Goal: Task Accomplishment & Management: Manage account settings

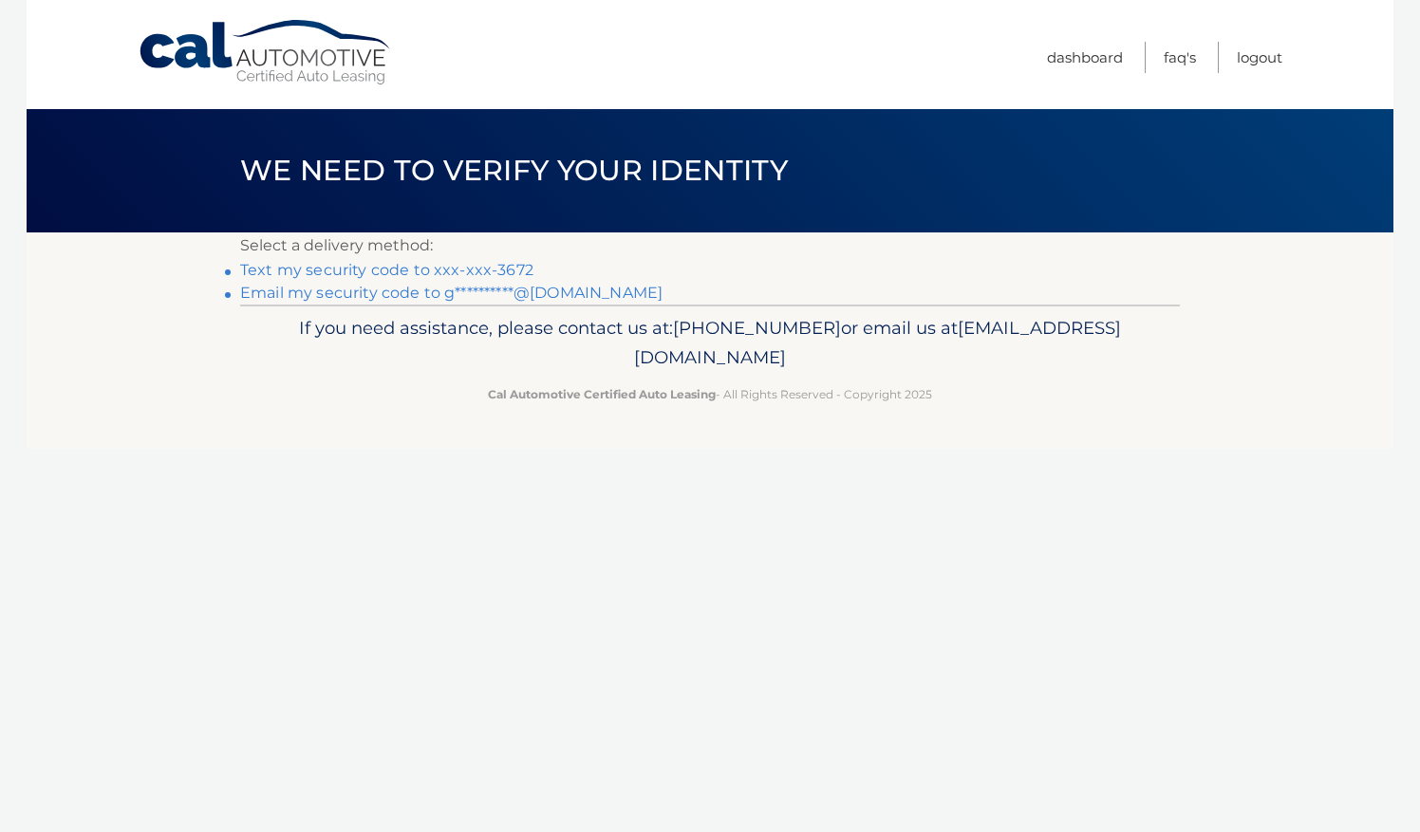
click at [326, 264] on link "Text my security code to xxx-xxx-3672" at bounding box center [386, 270] width 293 height 18
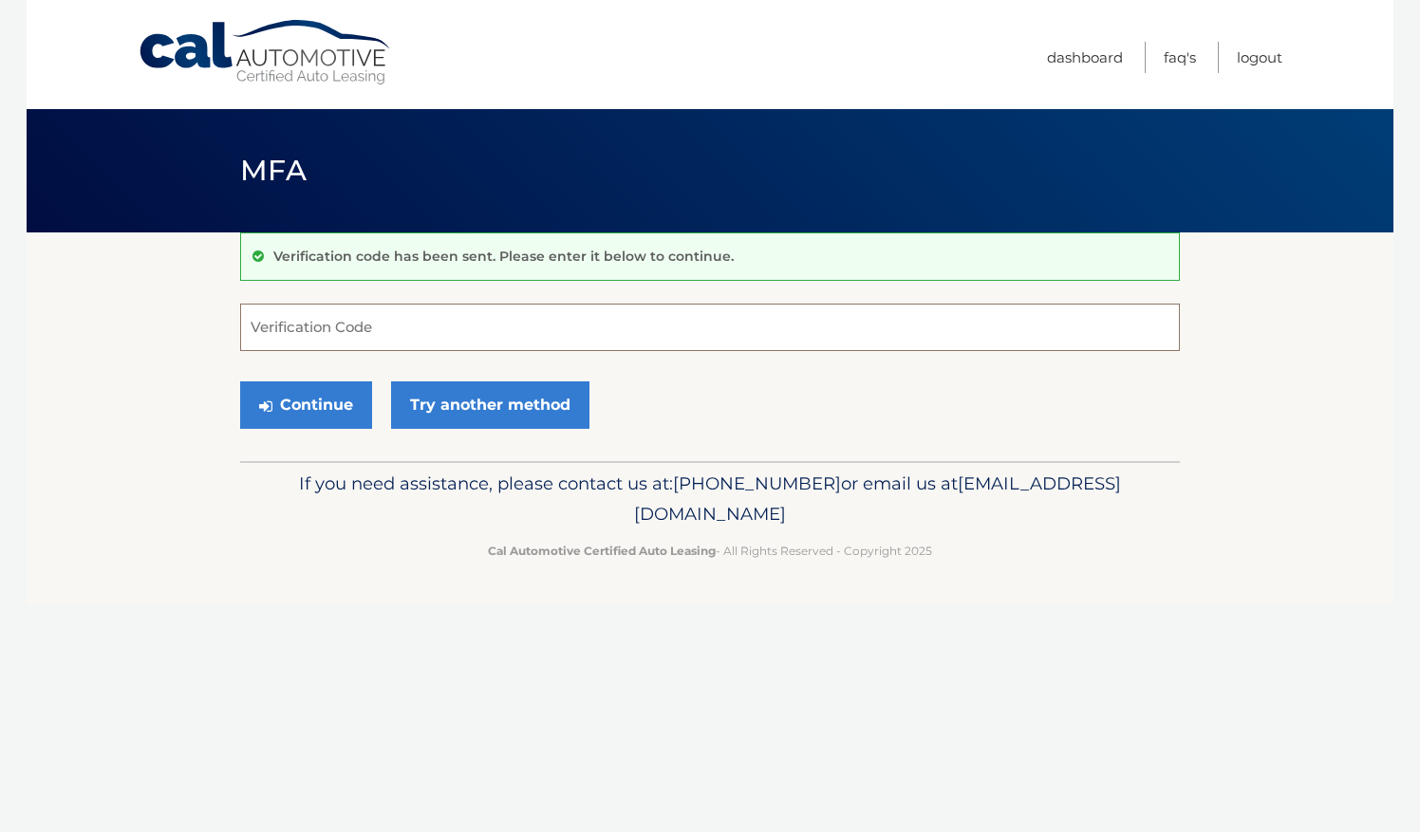
click at [417, 337] on input "Verification Code" at bounding box center [710, 327] width 940 height 47
click at [351, 333] on input "Verification Code" at bounding box center [710, 327] width 940 height 47
type input "787950"
click at [345, 403] on button "Continue" at bounding box center [306, 405] width 132 height 47
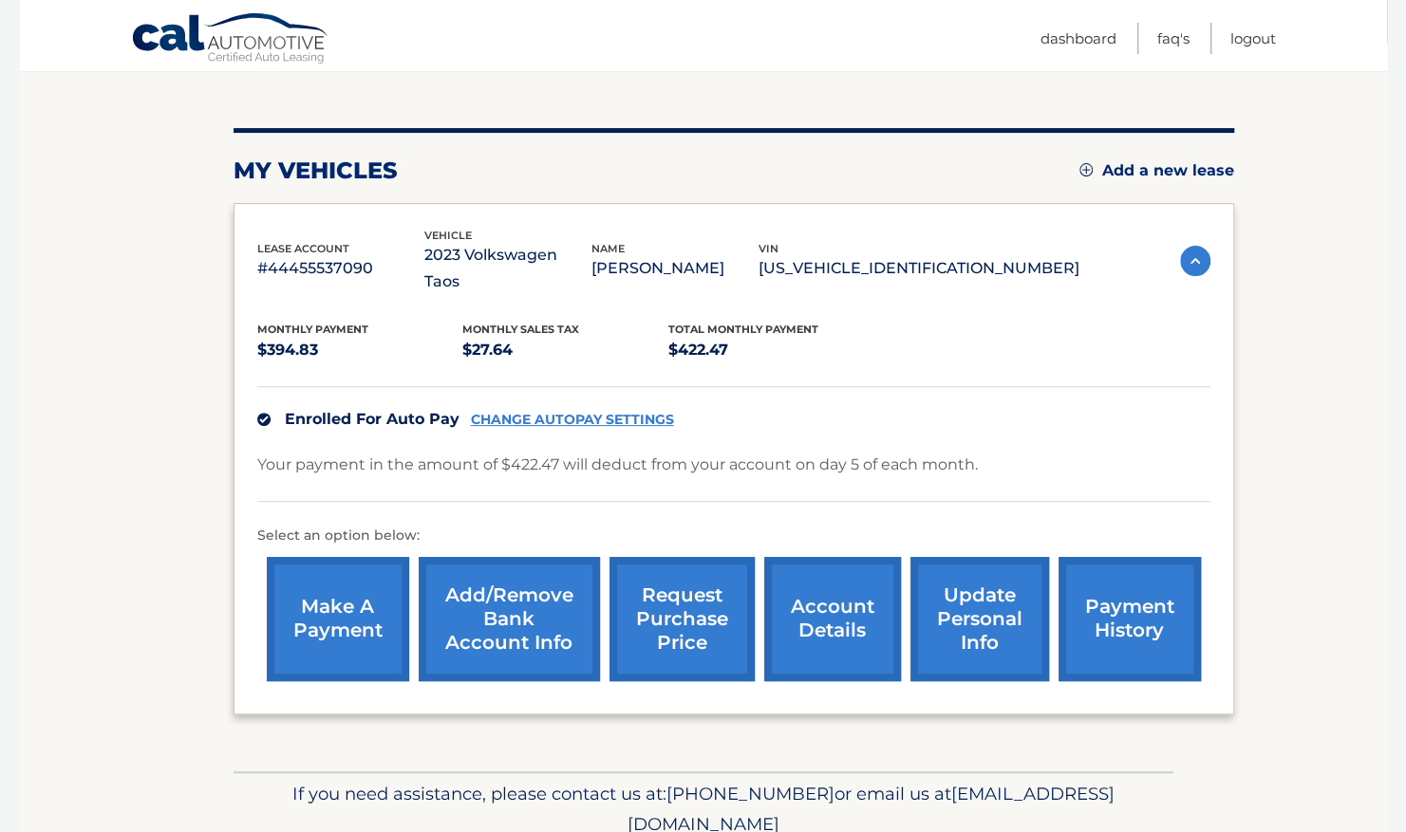
scroll to position [243, 0]
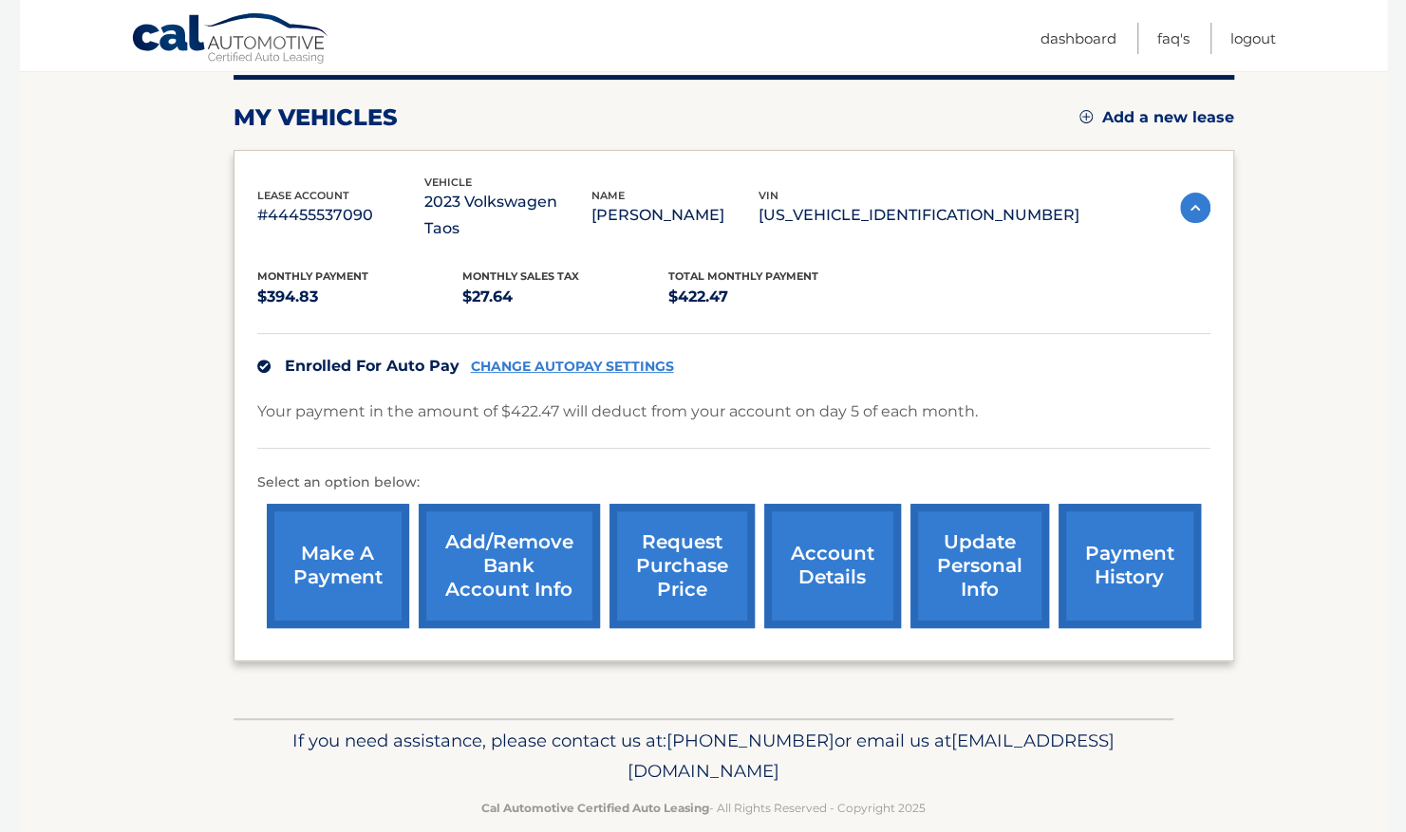
click at [853, 550] on link "account details" at bounding box center [832, 566] width 137 height 124
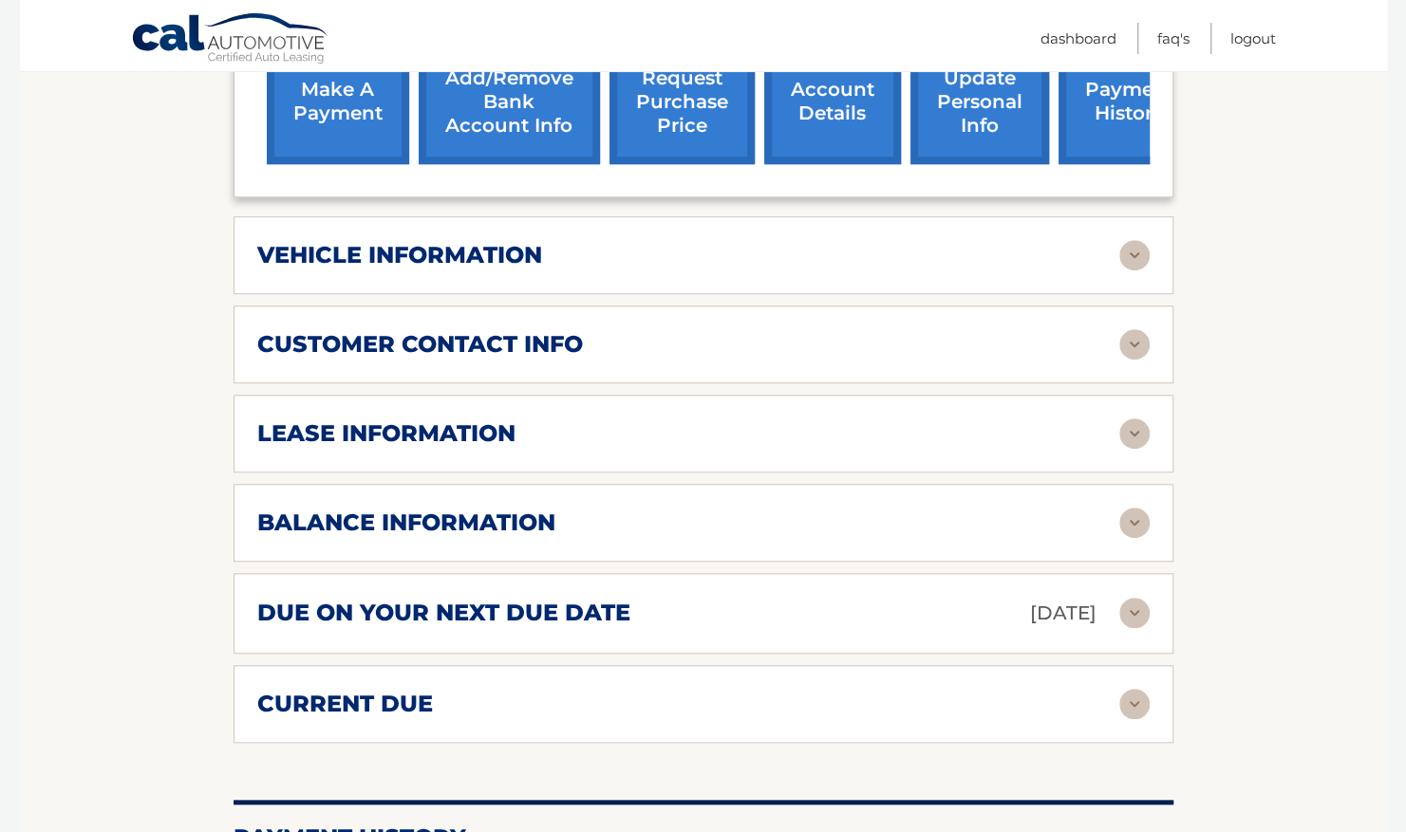
scroll to position [759, 0]
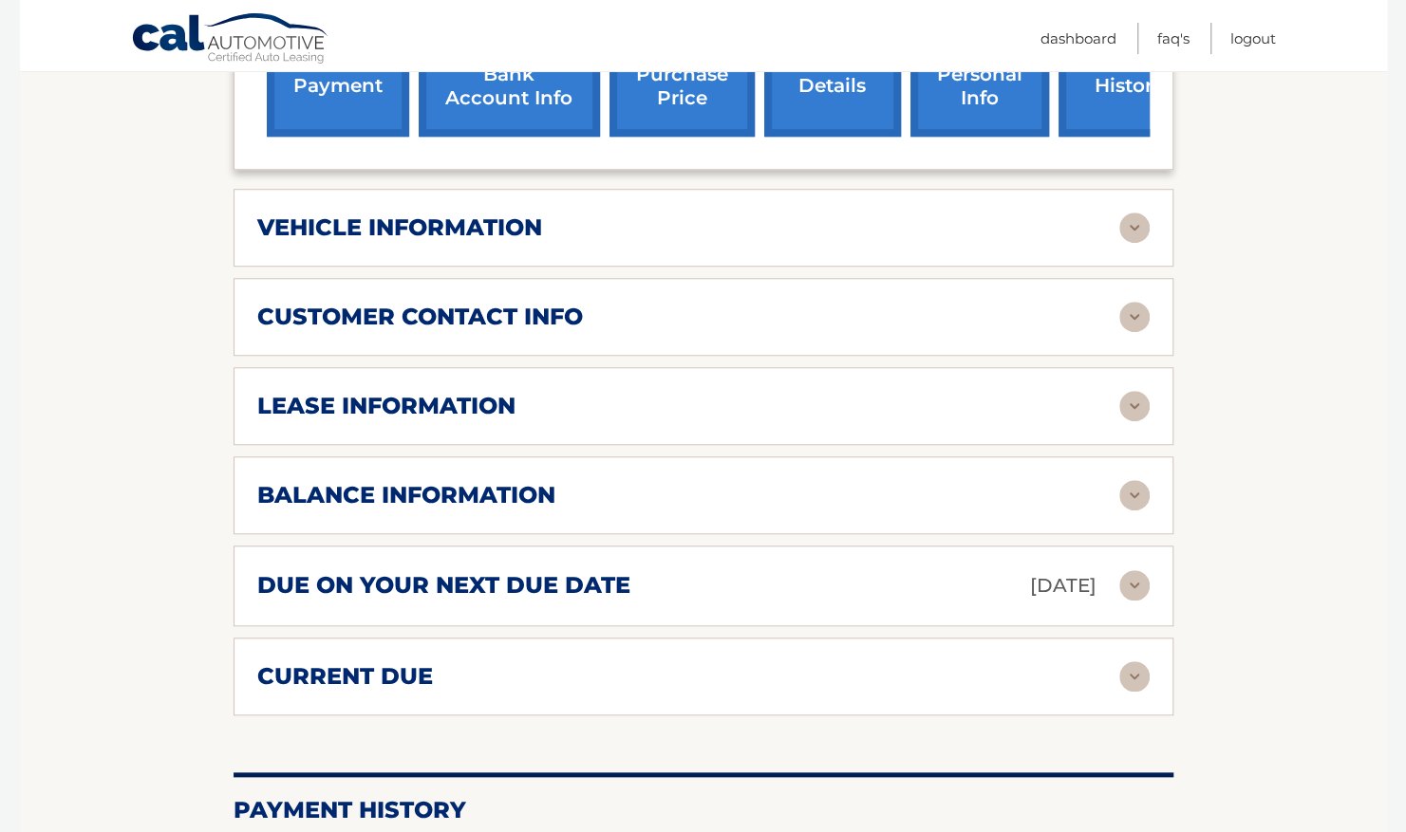
click at [1129, 391] on img at bounding box center [1134, 406] width 30 height 30
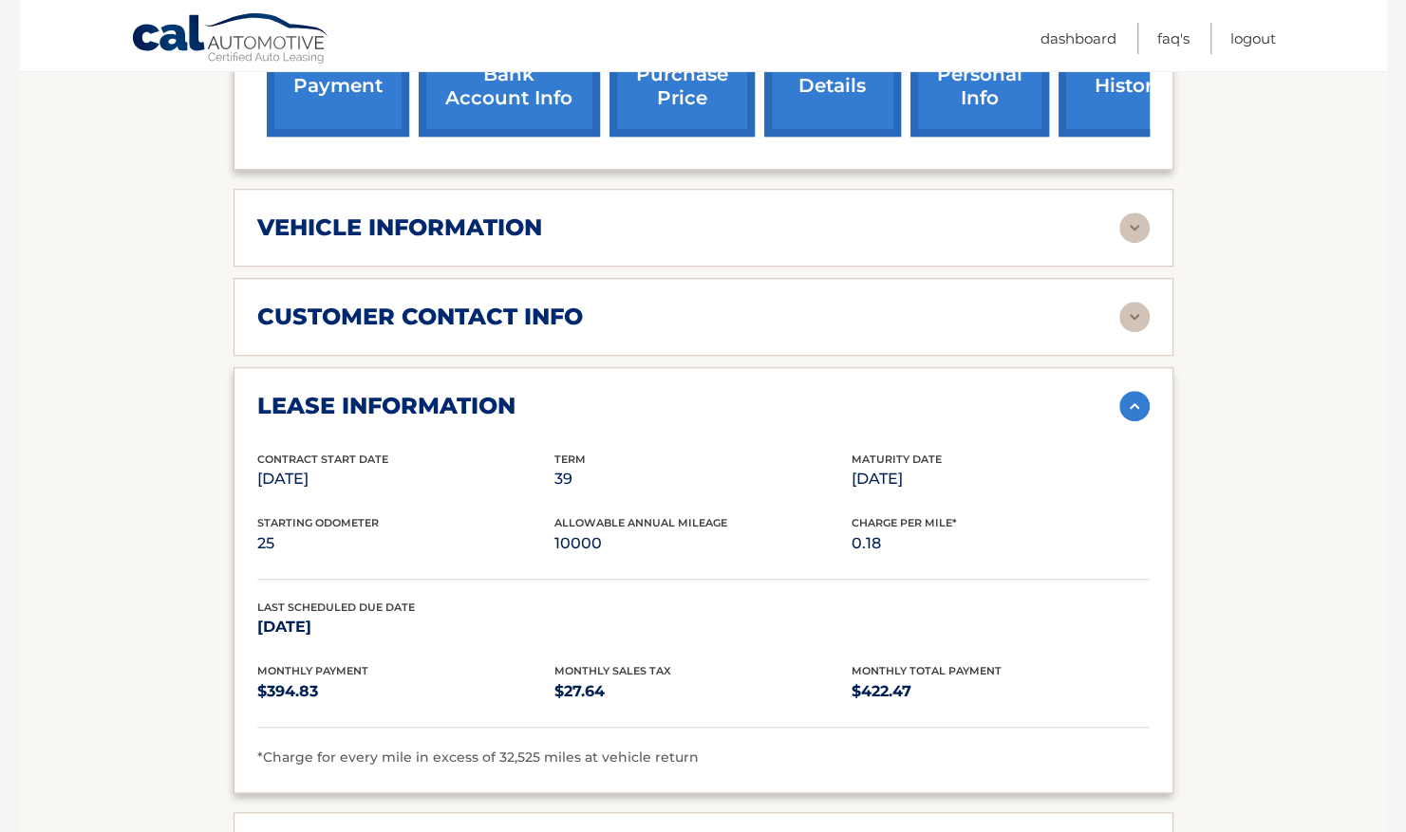
click at [1129, 391] on img at bounding box center [1134, 406] width 30 height 30
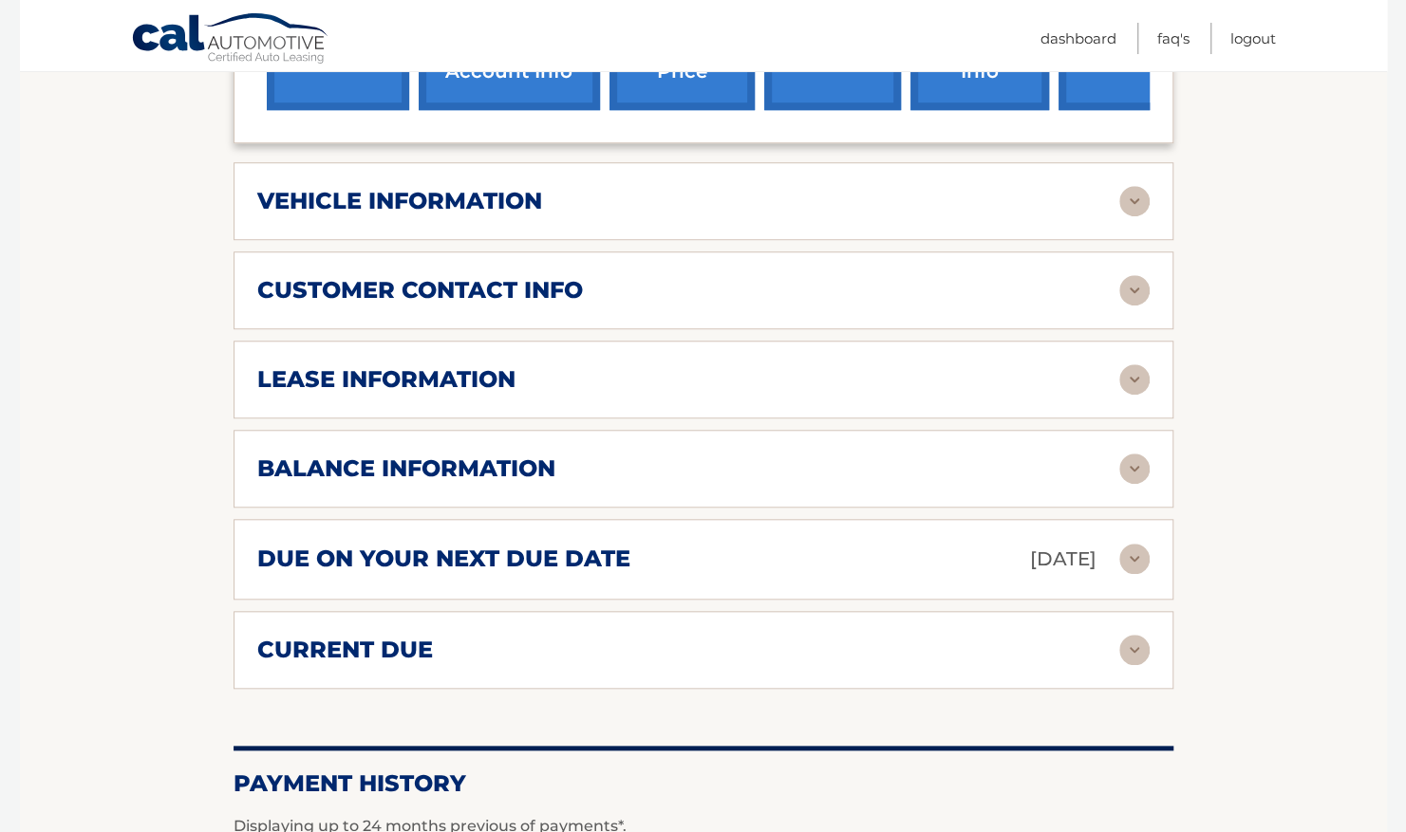
scroll to position [854, 0]
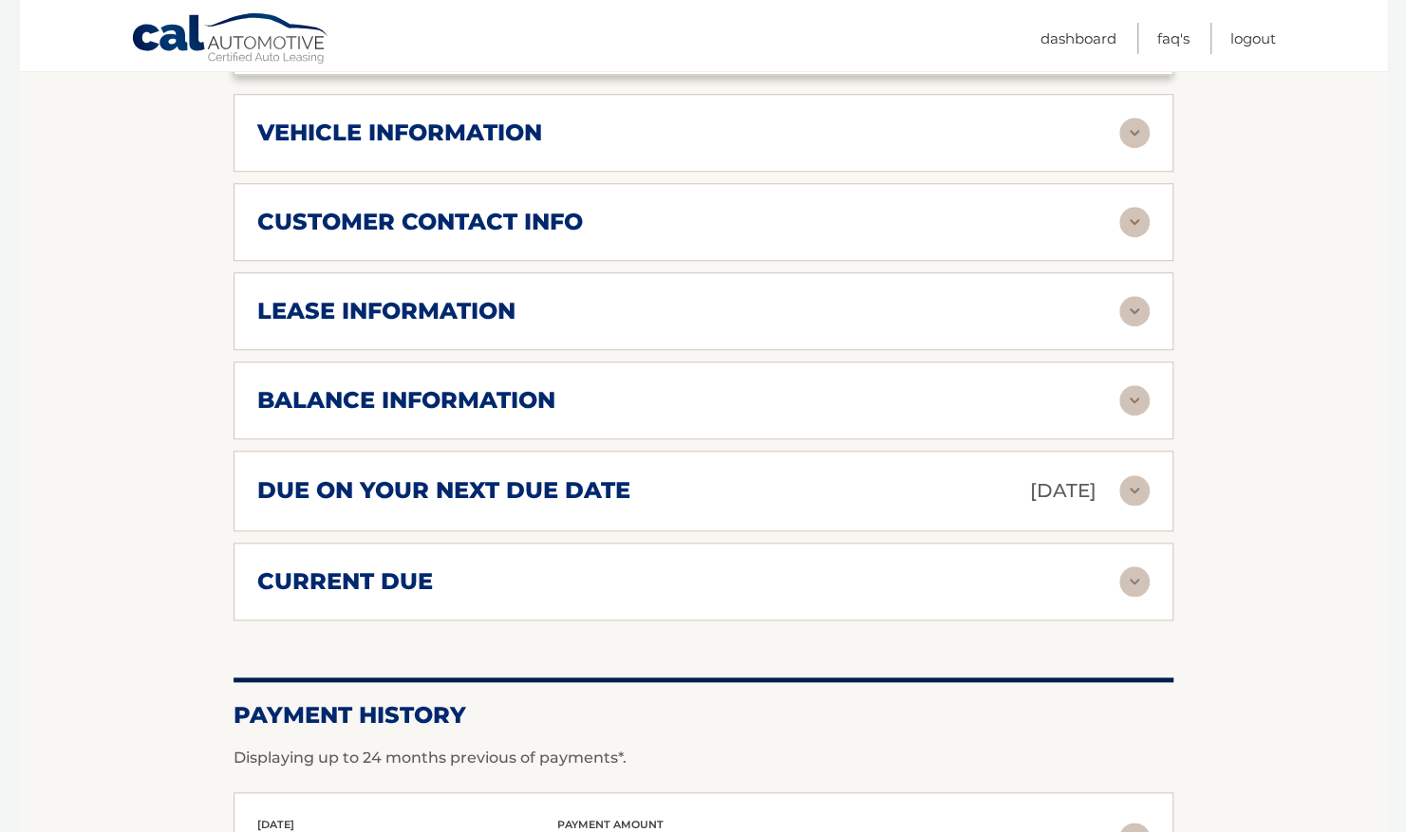
click at [1133, 385] on img at bounding box center [1134, 400] width 30 height 30
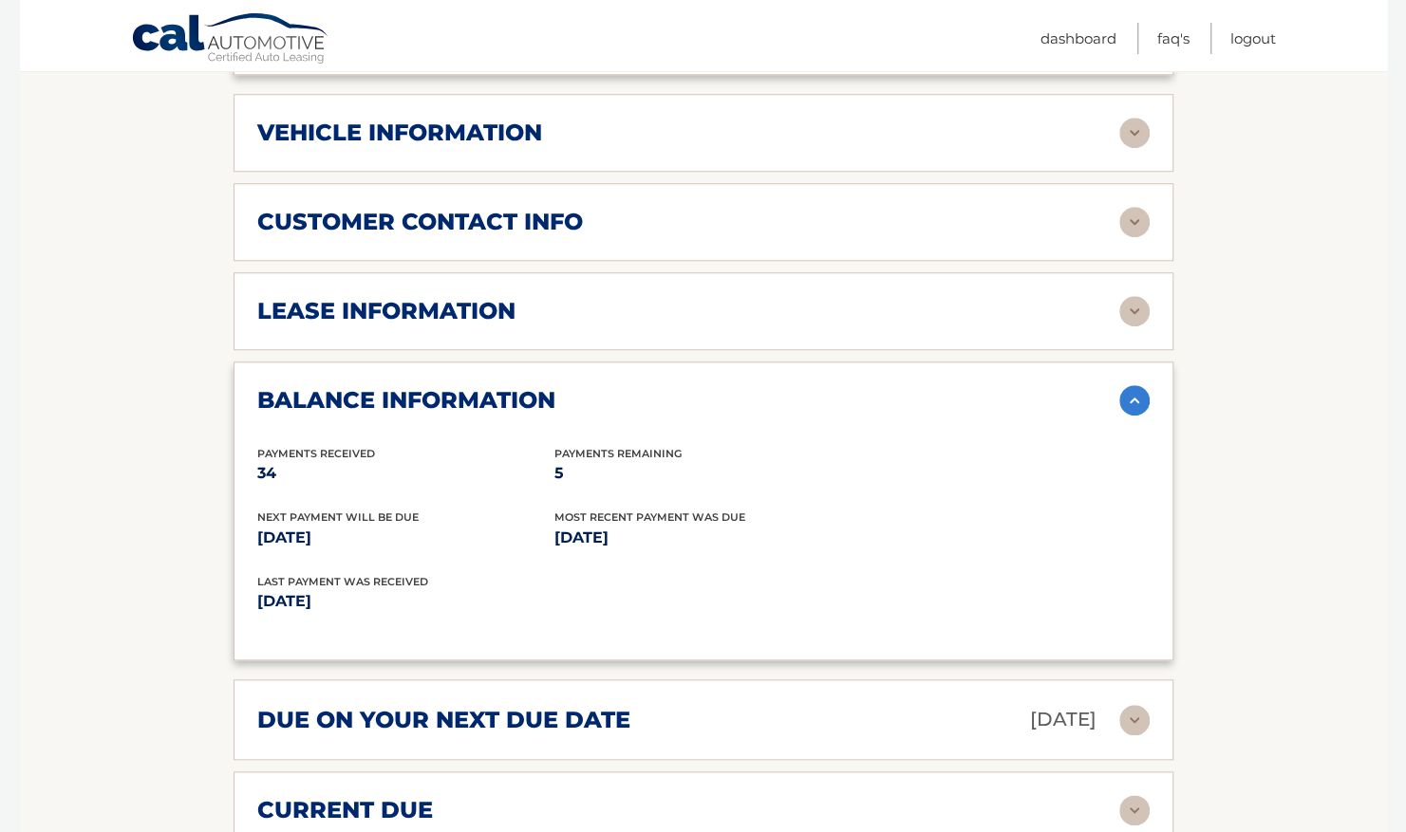
click at [1126, 385] on img at bounding box center [1134, 400] width 30 height 30
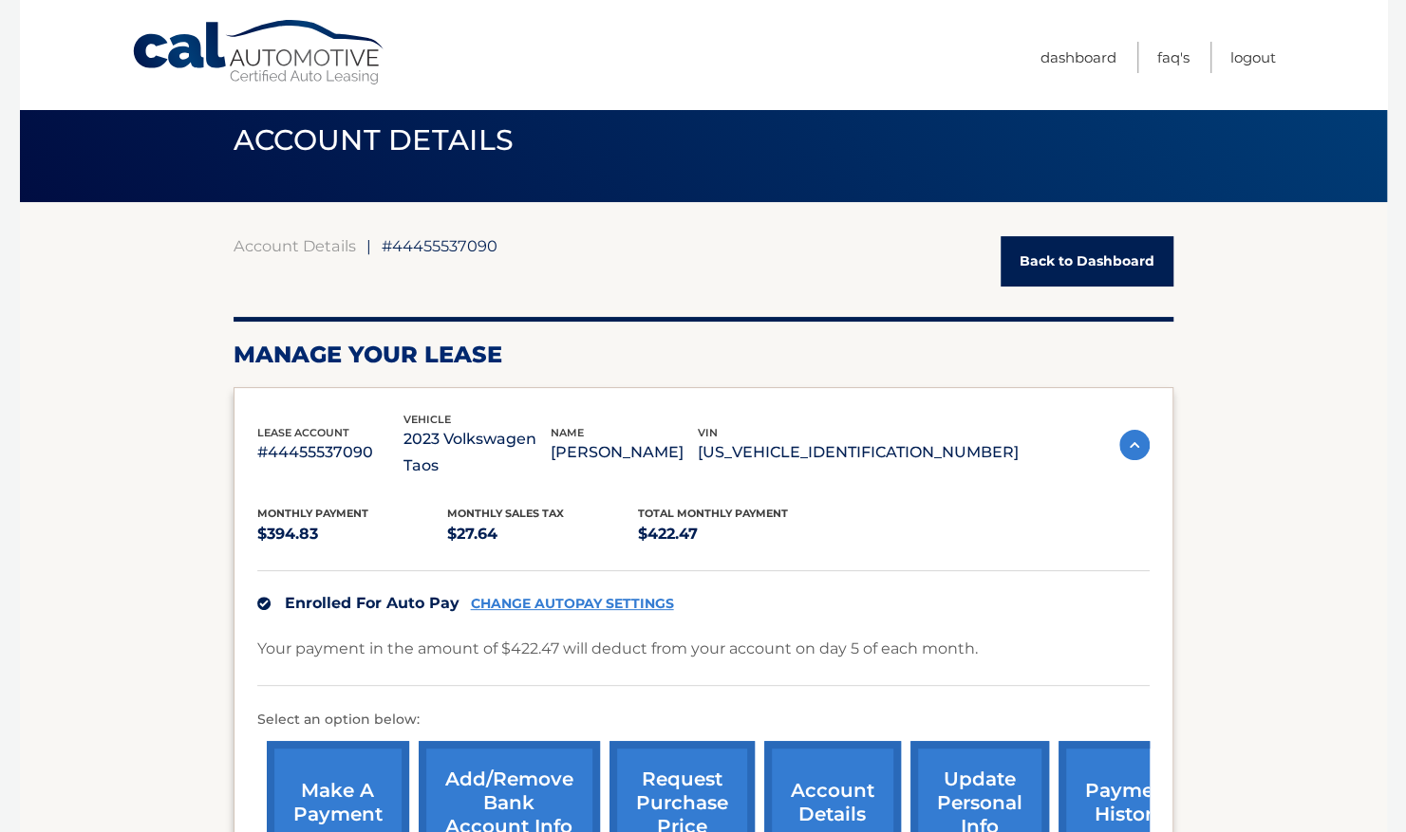
scroll to position [22, 0]
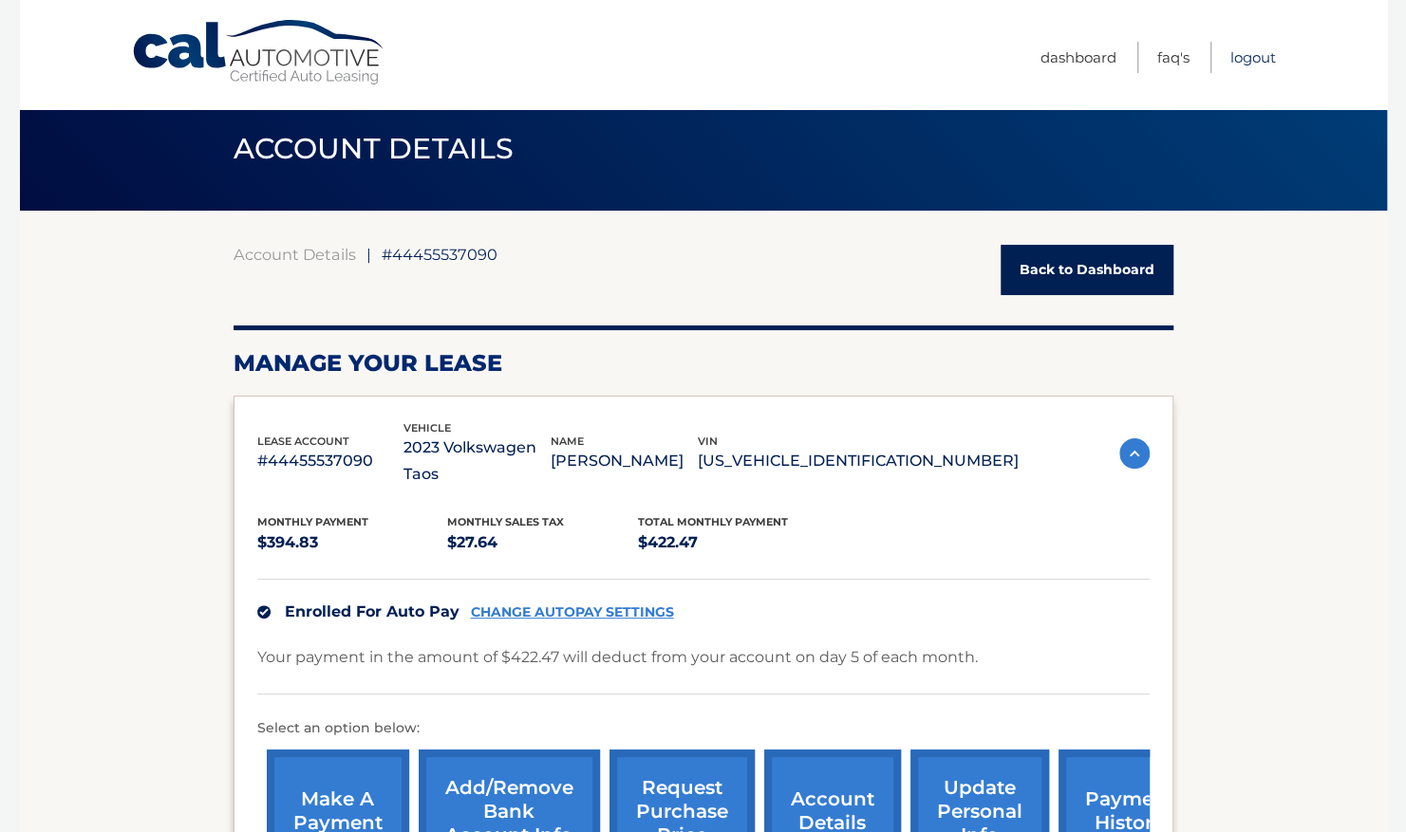
click at [1252, 60] on link "Logout" at bounding box center [1253, 57] width 46 height 31
